Goal: Navigation & Orientation: Find specific page/section

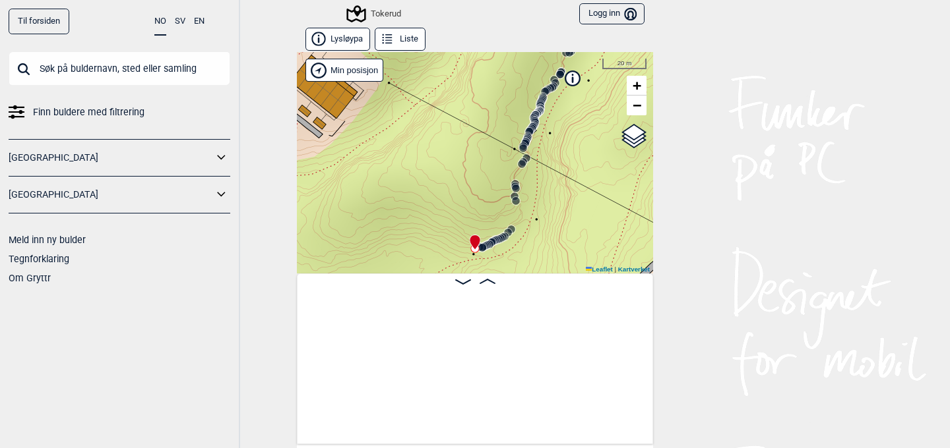
scroll to position [0, 1560]
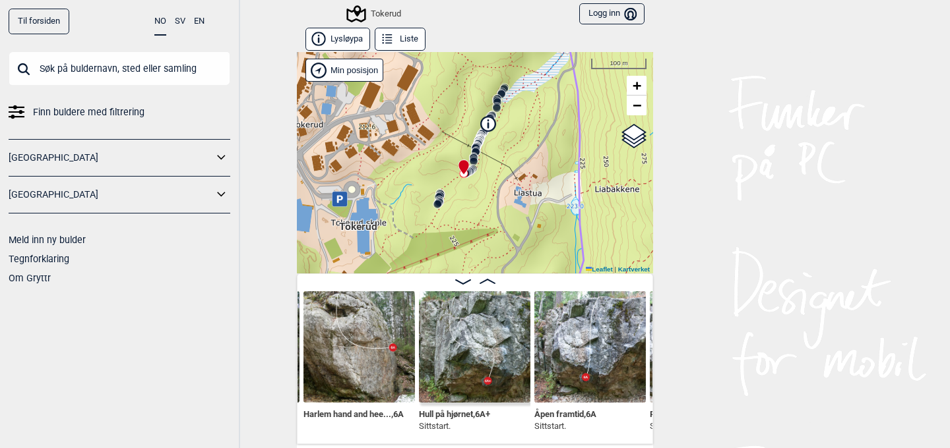
drag, startPoint x: 452, startPoint y: 218, endPoint x: 448, endPoint y: 170, distance: 47.6
click at [450, 165] on div "Tokerud" at bounding box center [475, 163] width 356 height 222
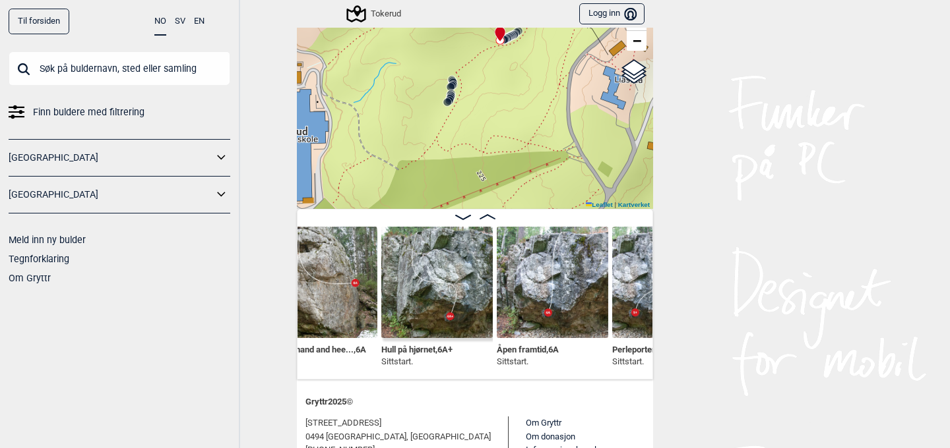
scroll to position [0, 1597]
click at [432, 292] on img at bounding box center [438, 282] width 111 height 111
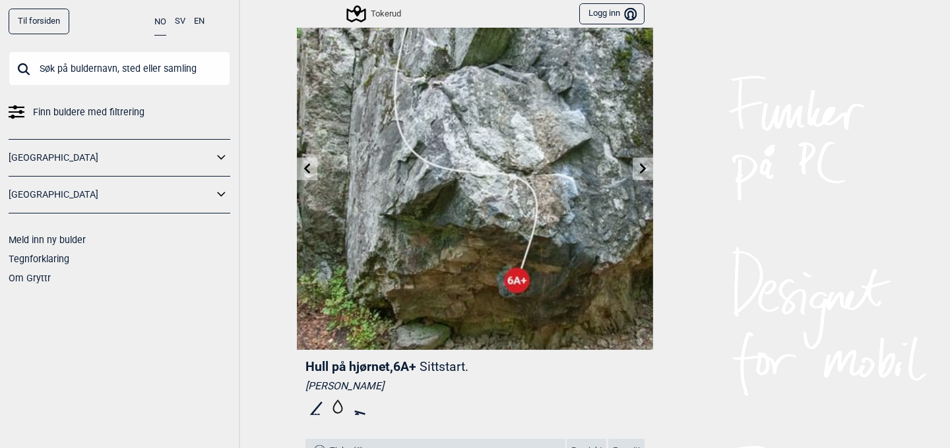
scroll to position [125, 0]
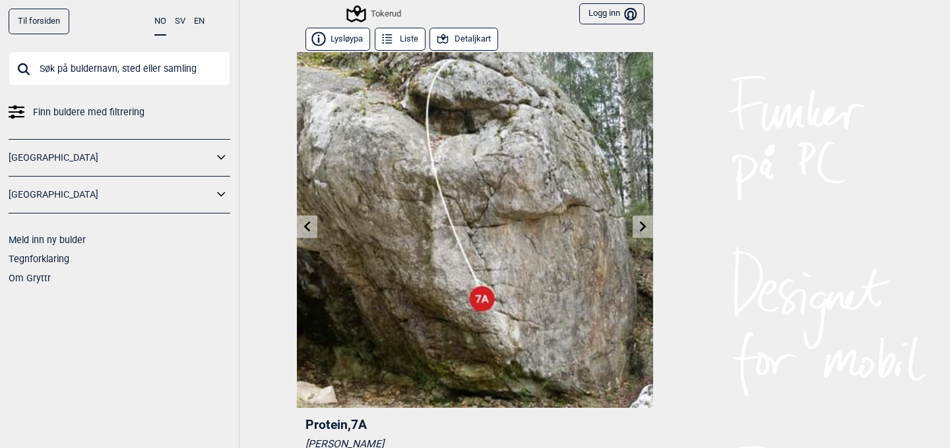
click at [642, 228] on icon at bounding box center [643, 226] width 7 height 11
